Goal: Find contact information: Find contact information

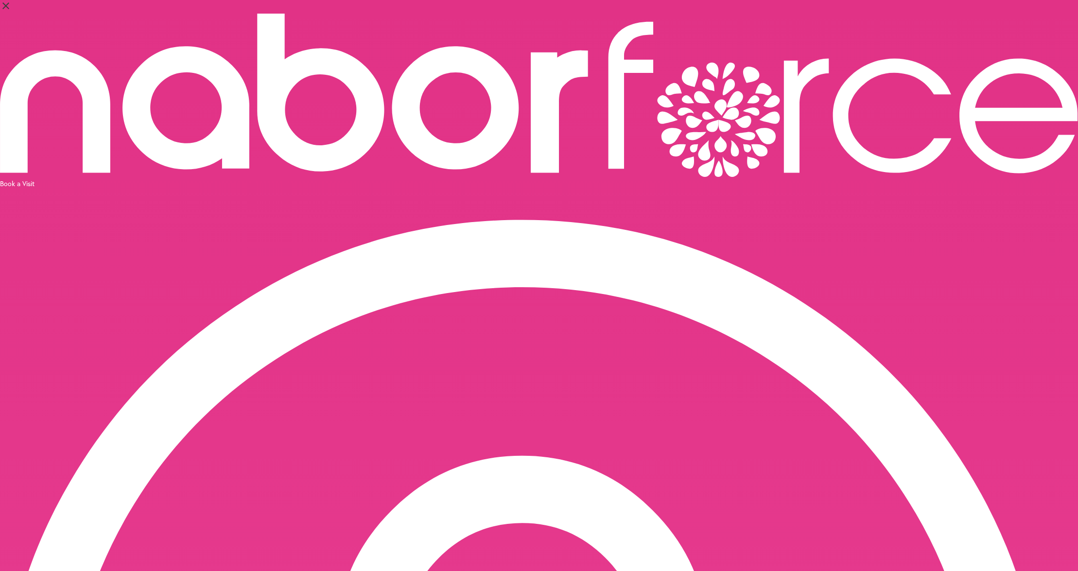
drag, startPoint x: 805, startPoint y: 128, endPoint x: 804, endPoint y: 155, distance: 26.7
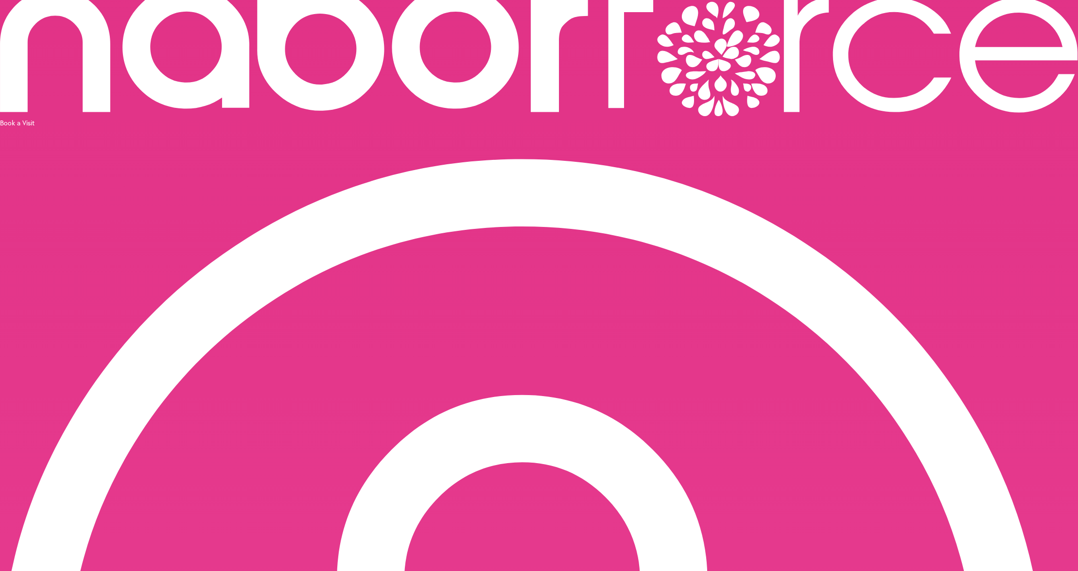
scroll to position [0, 0]
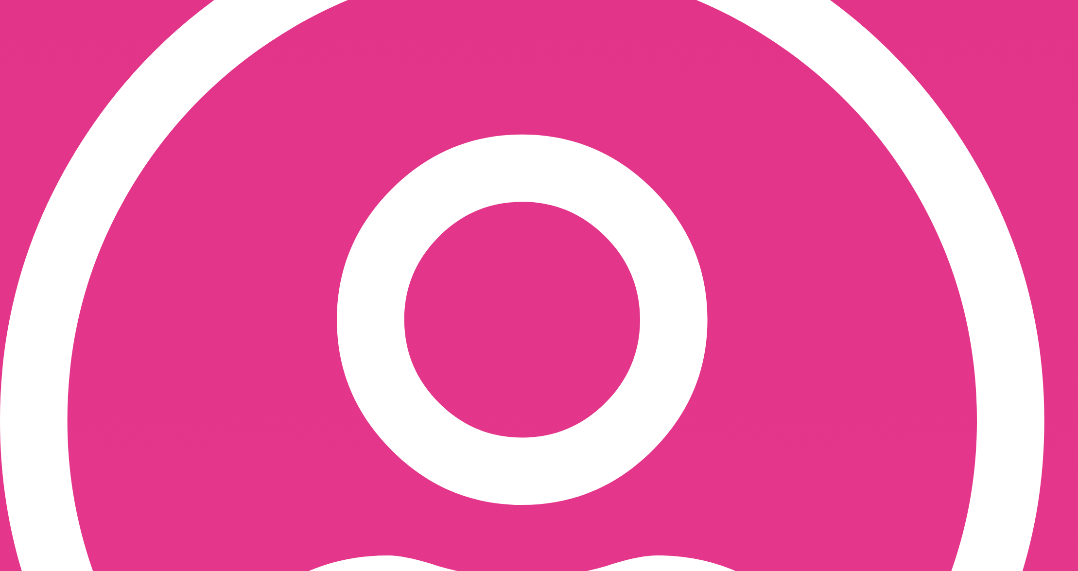
scroll to position [558, 0]
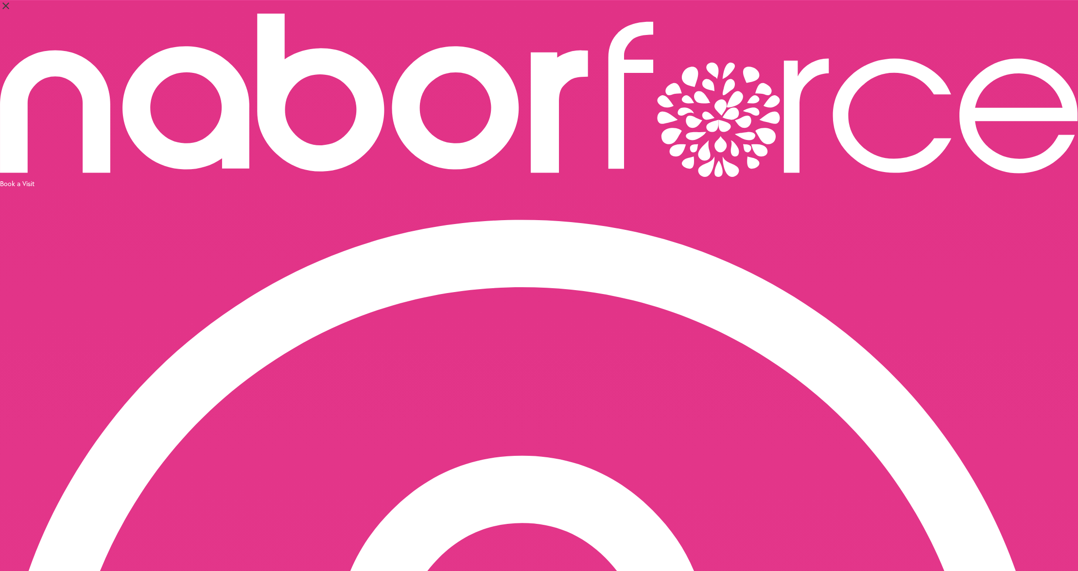
click at [43, 20] on icon at bounding box center [539, 95] width 1078 height 163
click at [392, 46] on icon at bounding box center [455, 107] width 127 height 123
